Goal: Find specific page/section: Find specific page/section

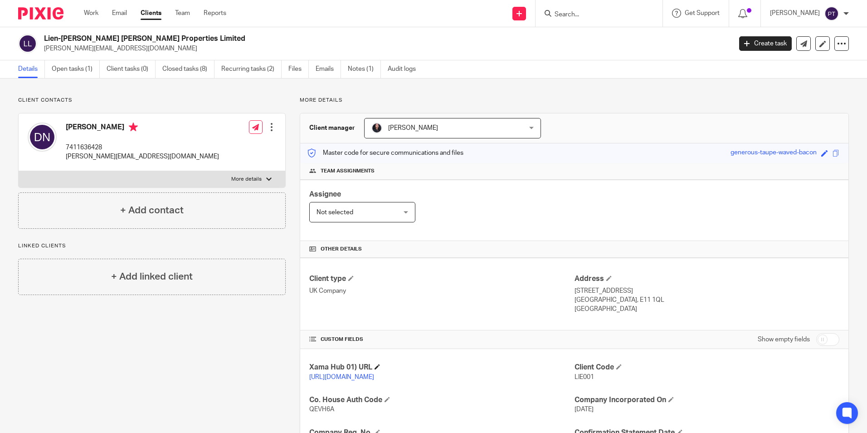
scroll to position [185, 0]
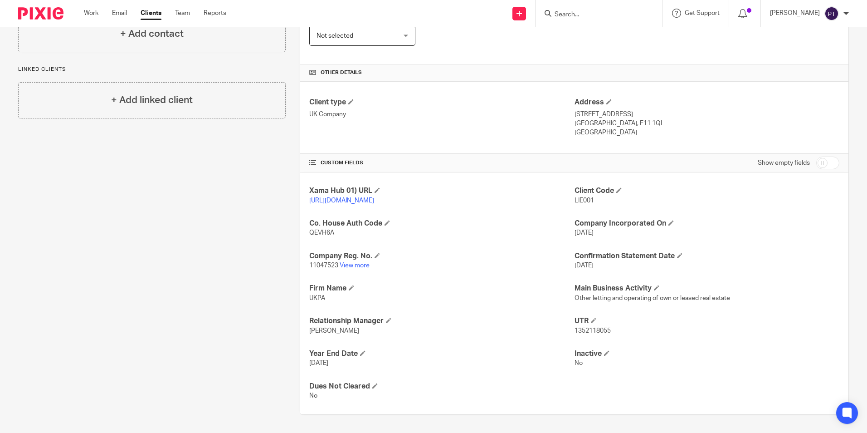
click at [223, 205] on div "Client contacts [PERSON_NAME] 7411636428 [PERSON_NAME][EMAIL_ADDRESS][DOMAIN_NA…" at bounding box center [145, 167] width 282 height 494
click at [577, 17] on input "Search" at bounding box center [595, 15] width 82 height 8
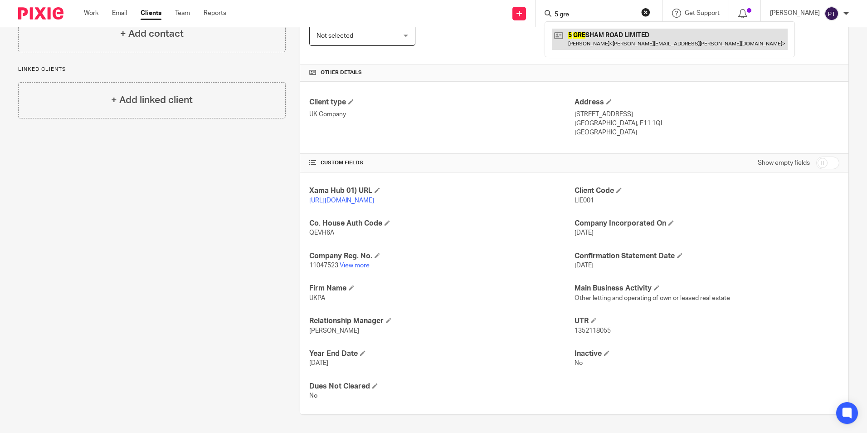
type input "5 gre"
click at [621, 46] on link at bounding box center [670, 39] width 236 height 21
click at [622, 38] on link at bounding box center [670, 39] width 236 height 21
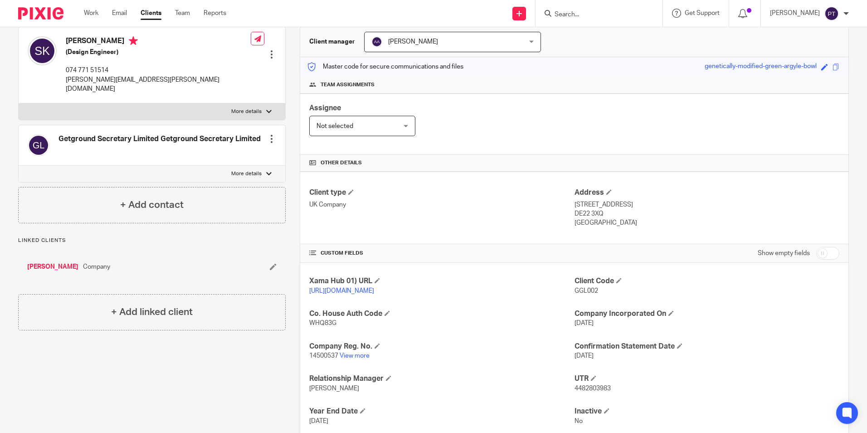
scroll to position [153, 0]
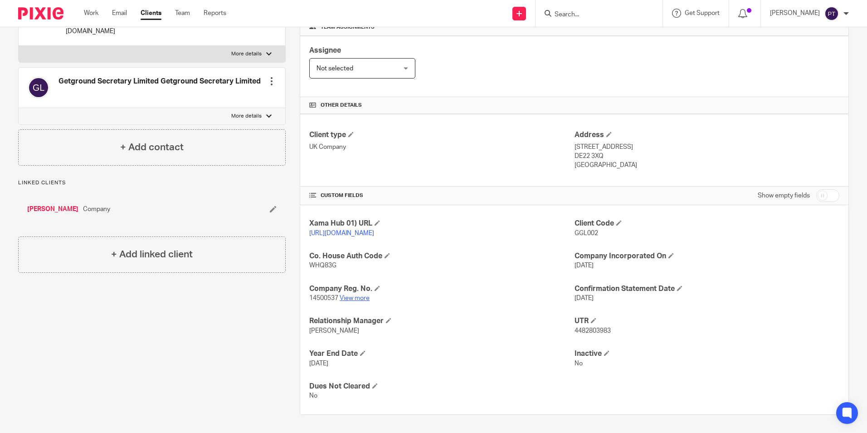
click at [349, 296] on link "View more" at bounding box center [355, 298] width 30 height 6
